Goal: Information Seeking & Learning: Learn about a topic

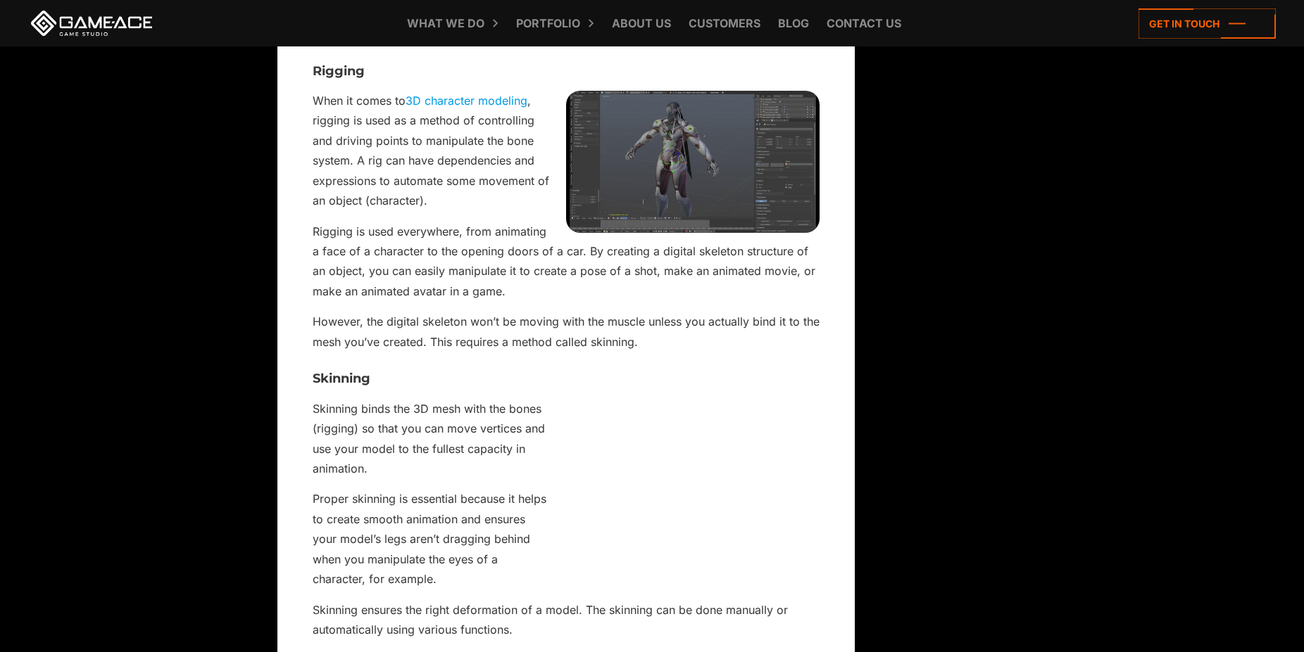
scroll to position [2319, 0]
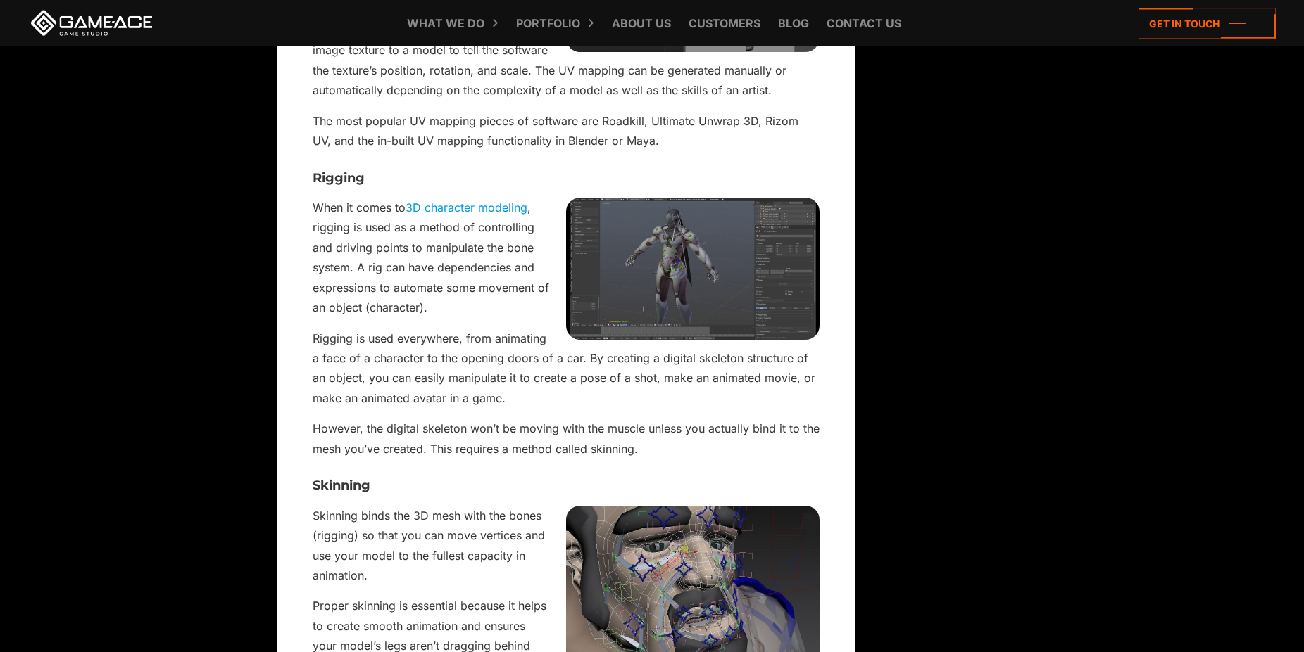
click at [708, 254] on img at bounding box center [692, 269] width 253 height 143
click at [688, 247] on img at bounding box center [692, 269] width 253 height 143
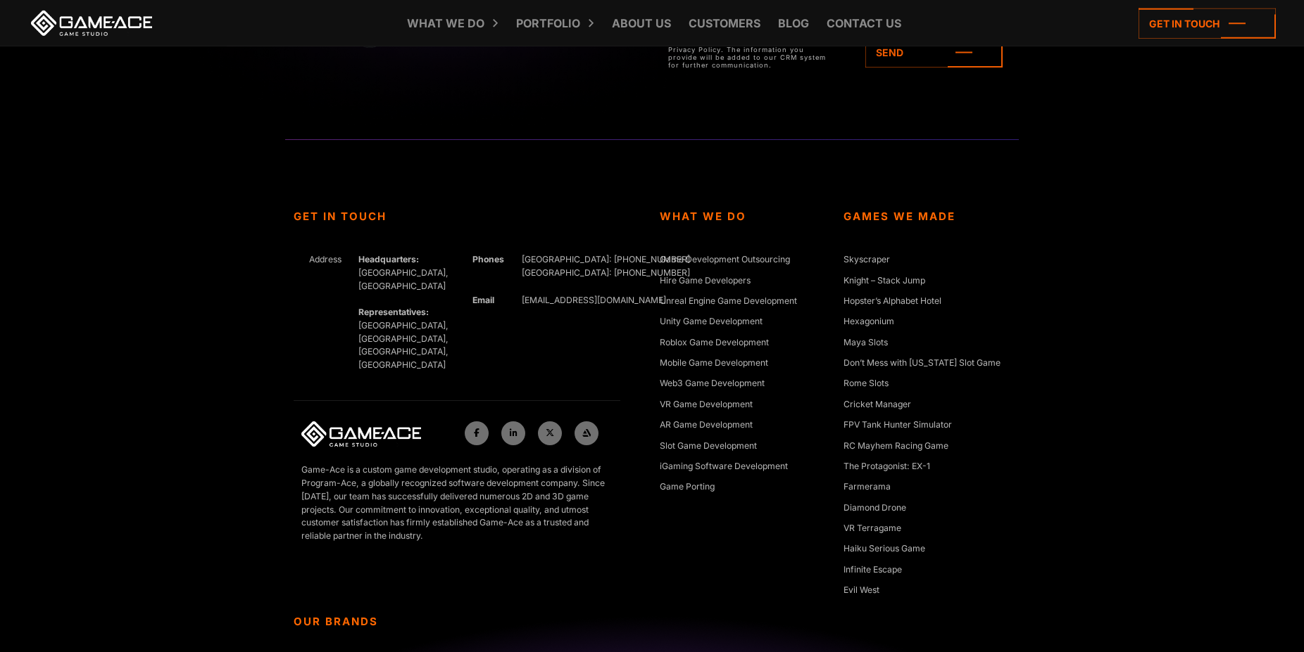
scroll to position [5705, 0]
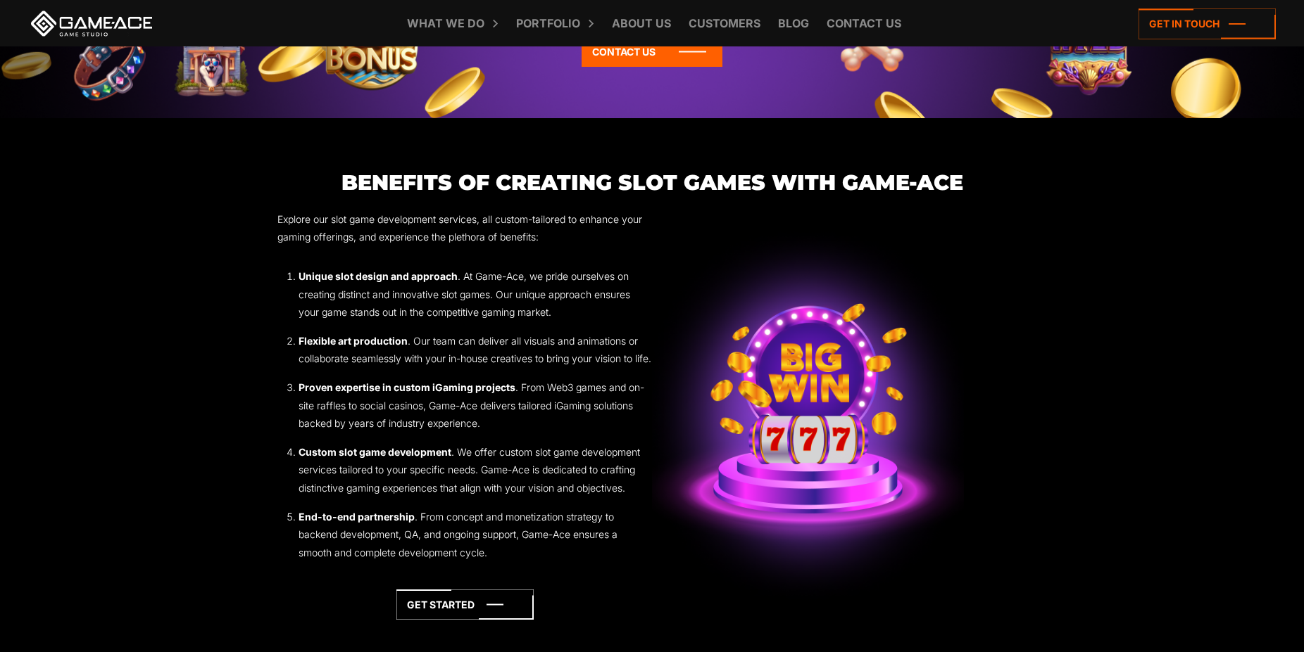
scroll to position [2033, 0]
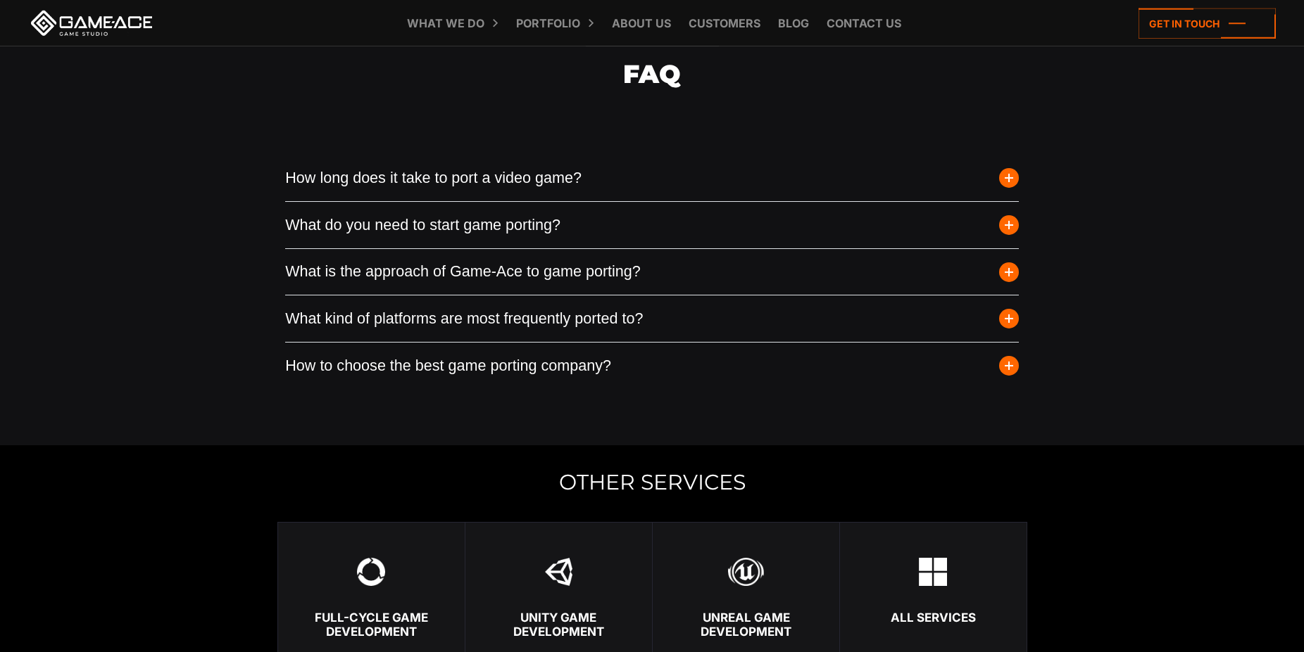
scroll to position [2971, 0]
